Goal: Task Accomplishment & Management: Manage account settings

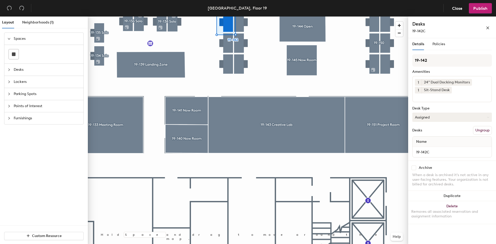
click at [481, 117] on button "Assigned" at bounding box center [452, 117] width 80 height 9
click at [428, 148] on div "Hoteled" at bounding box center [439, 149] width 52 height 8
click at [476, 11] on span "Publish" at bounding box center [480, 8] width 14 height 5
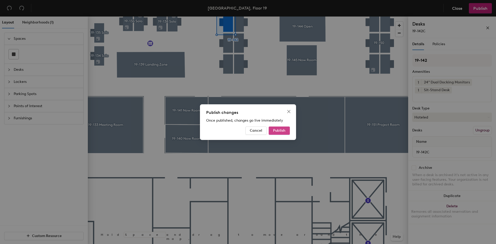
click at [286, 132] on button "Publish" at bounding box center [279, 131] width 21 height 8
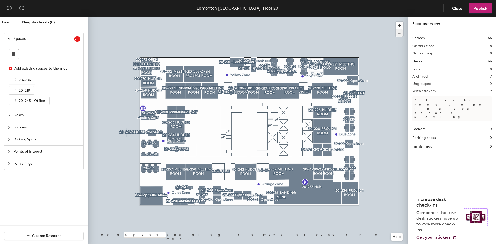
click at [338, 17] on div at bounding box center [248, 17] width 320 height 0
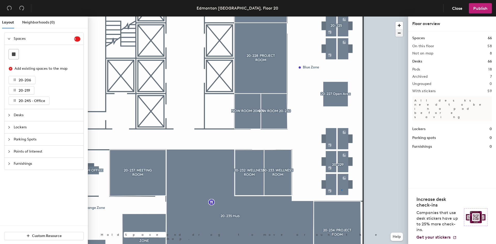
click at [342, 17] on div at bounding box center [248, 17] width 320 height 0
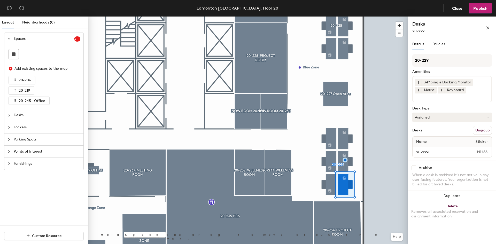
click at [487, 118] on button "Assigned" at bounding box center [452, 117] width 80 height 9
click at [432, 152] on div "Hoteled" at bounding box center [439, 149] width 52 height 8
click at [482, 7] on span "Publish" at bounding box center [480, 8] width 14 height 5
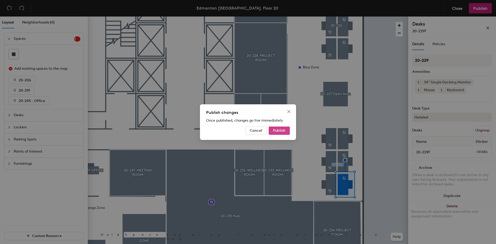
click at [285, 130] on span "Publish" at bounding box center [279, 130] width 12 height 4
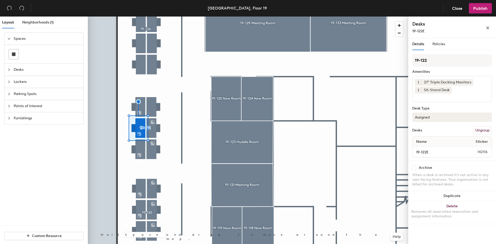
click at [433, 116] on button "Assigned" at bounding box center [452, 117] width 80 height 9
click at [425, 143] on div "Hot" at bounding box center [439, 141] width 52 height 8
click at [434, 114] on button "Assigned" at bounding box center [452, 117] width 80 height 9
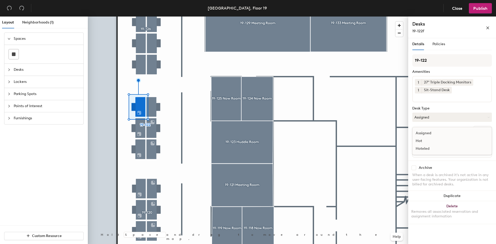
click at [430, 149] on div "Hoteled" at bounding box center [439, 149] width 52 height 8
click at [482, 10] on span "Publish" at bounding box center [480, 8] width 14 height 5
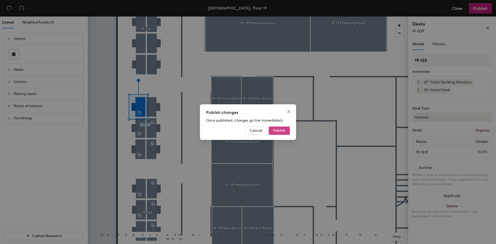
click at [284, 132] on span "Publish" at bounding box center [279, 130] width 12 height 4
